Goal: Task Accomplishment & Management: Use online tool/utility

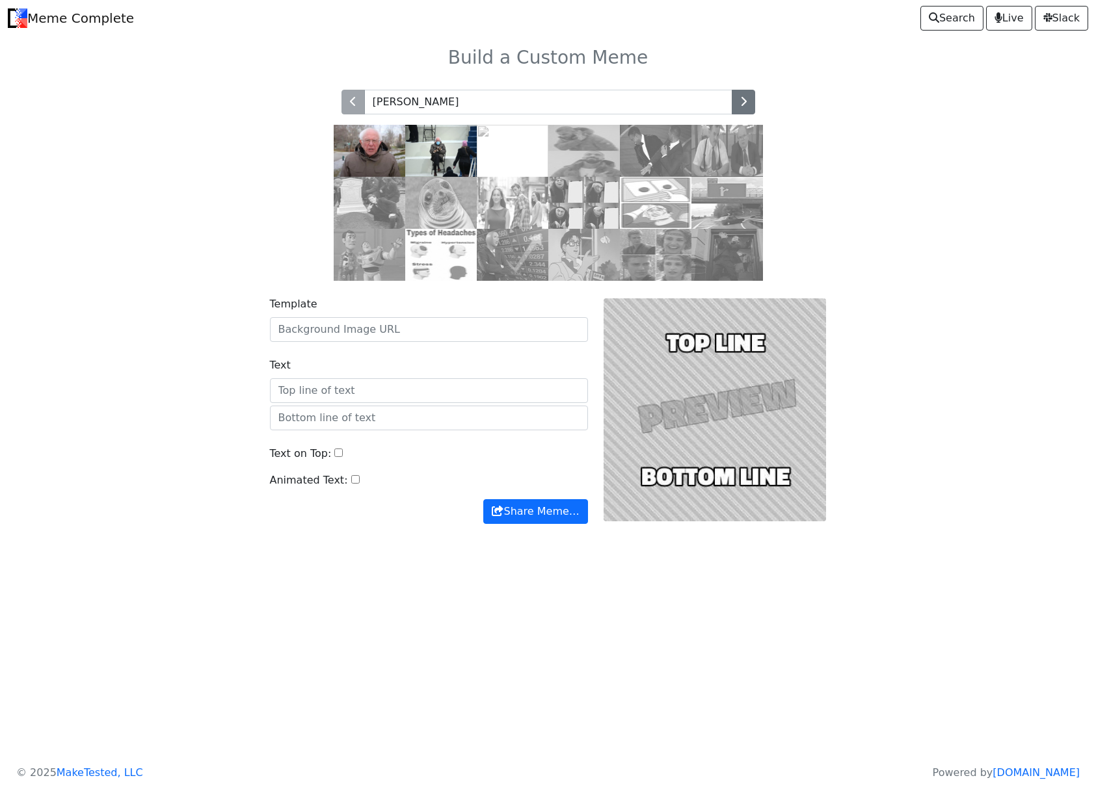
type input "[PERSON_NAME]"
click at [384, 161] on img at bounding box center [370, 151] width 72 height 52
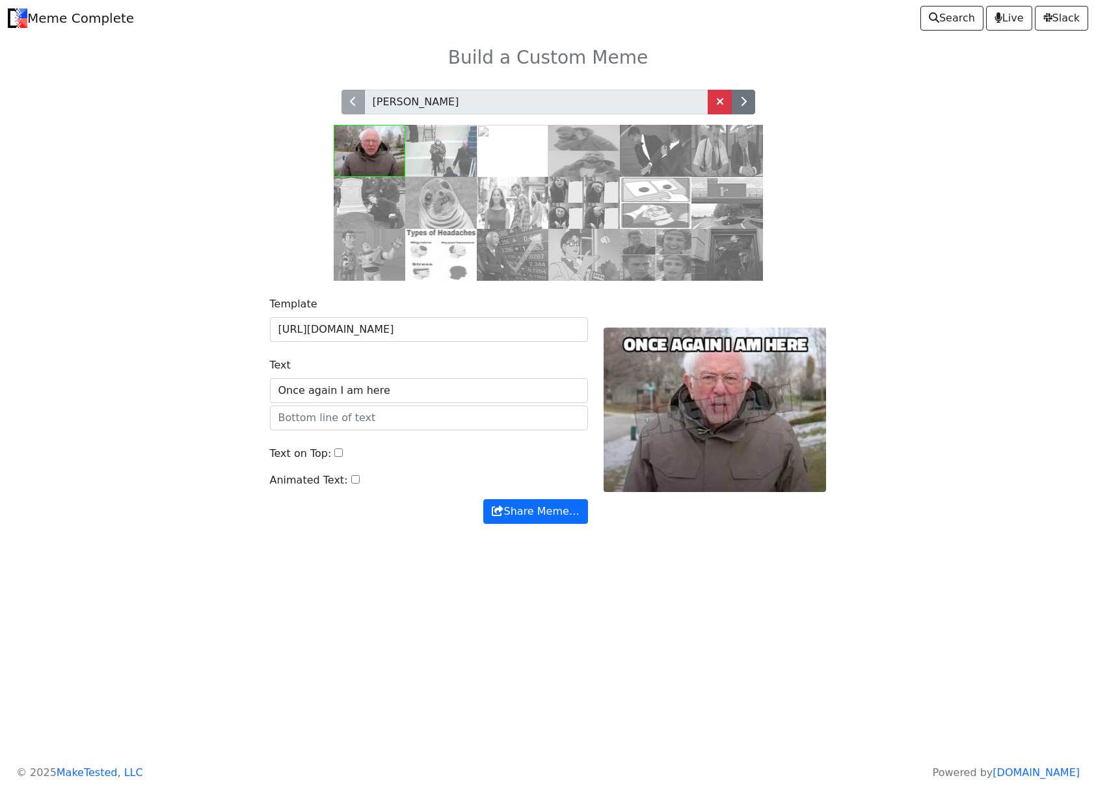
type input "Once again I am here"
click at [388, 413] on input "text" at bounding box center [429, 418] width 318 height 25
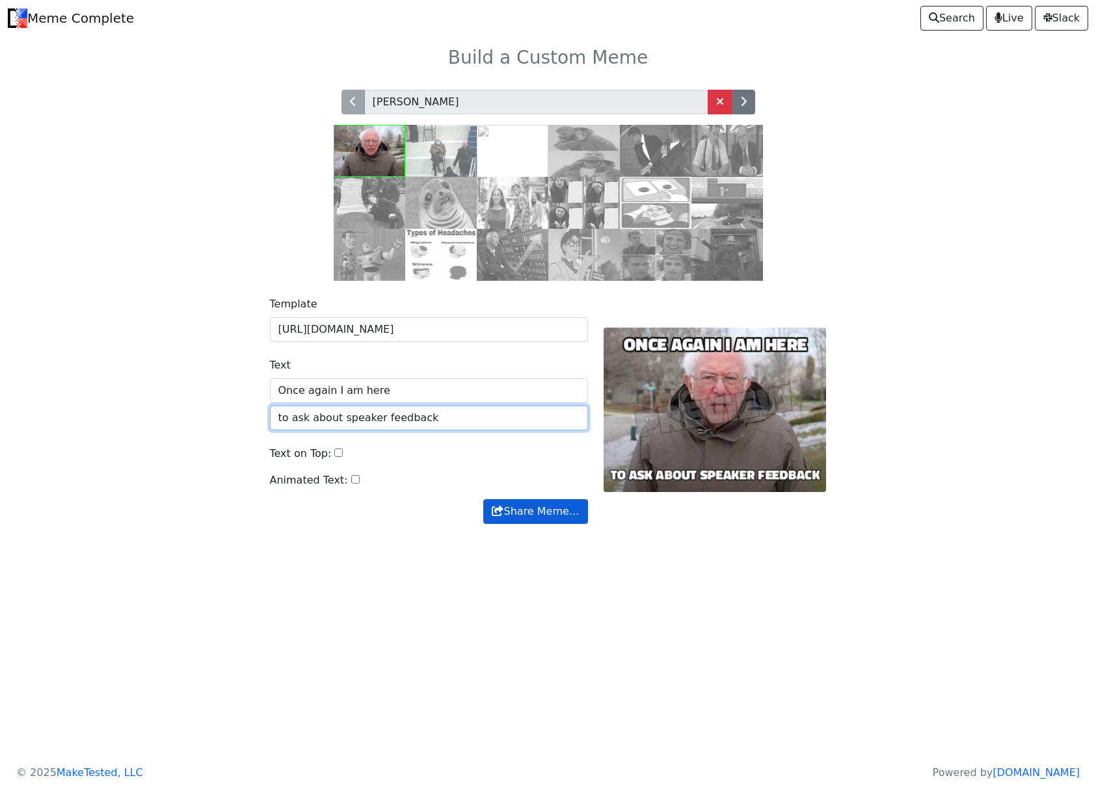
type input "to ask about speaker feedback"
click at [536, 514] on button "Share Meme…" at bounding box center [535, 511] width 104 height 25
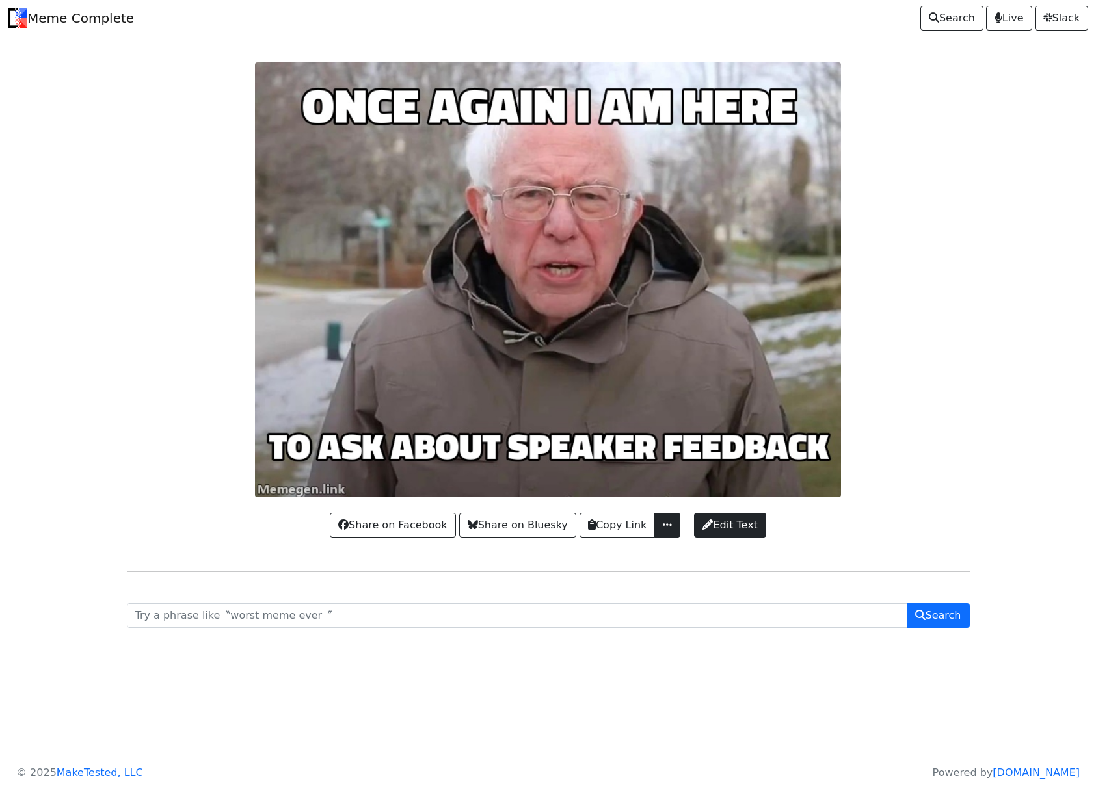
click at [663, 523] on span "button" at bounding box center [667, 525] width 13 height 10
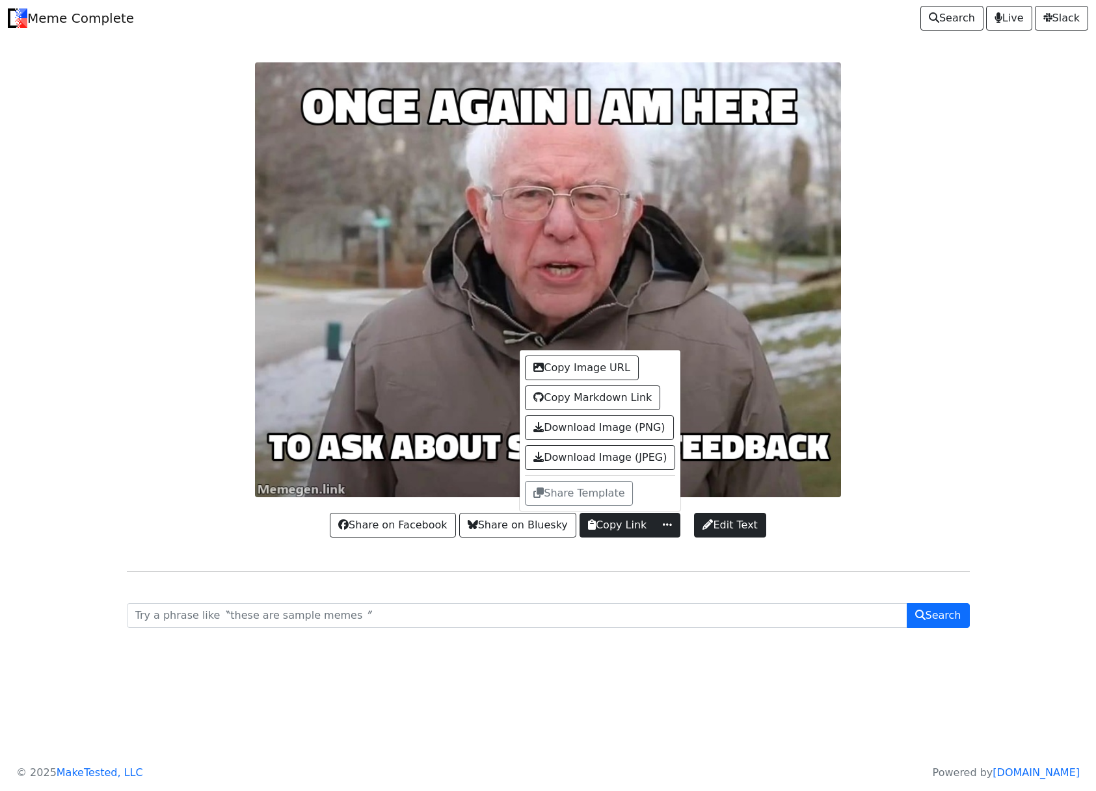
click at [597, 529] on button "Copy Link" at bounding box center [616, 525] width 75 height 25
